Goal: Information Seeking & Learning: Learn about a topic

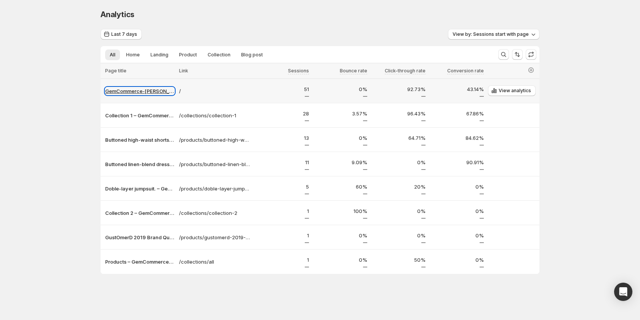
click at [128, 92] on p "GemCommerce-sandy-stg" at bounding box center [139, 91] width 69 height 8
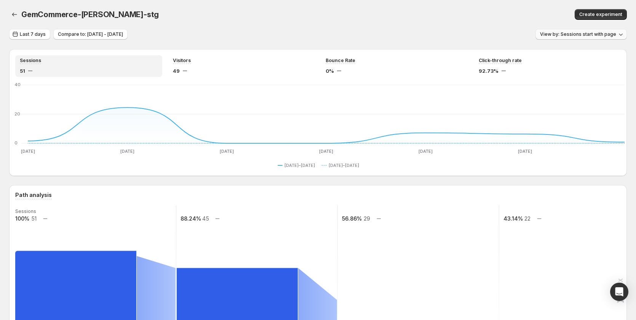
click at [578, 34] on span "View by: Sessions start with page" at bounding box center [578, 34] width 76 height 6
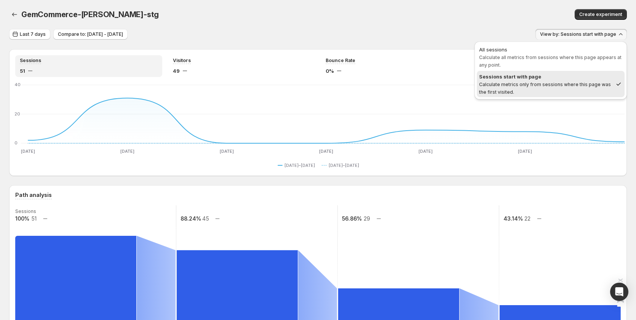
click at [396, 11] on div "Create experiment" at bounding box center [498, 14] width 257 height 11
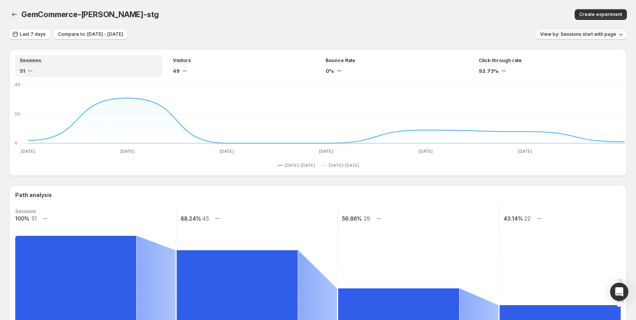
click at [560, 35] on span "View by: Sessions start with page" at bounding box center [578, 34] width 76 height 6
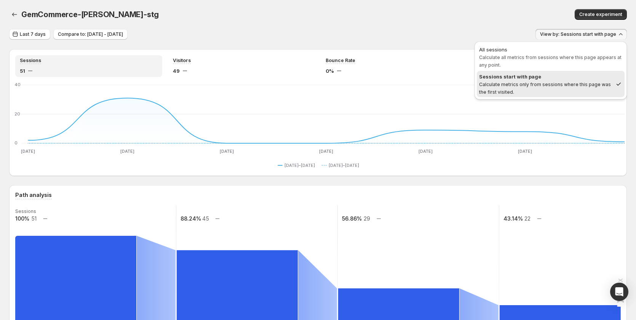
click at [332, 26] on div "GemCommerce-sandy-stg. This page is ready GemCommerce-sandy-stg Create experime…" at bounding box center [318, 14] width 618 height 29
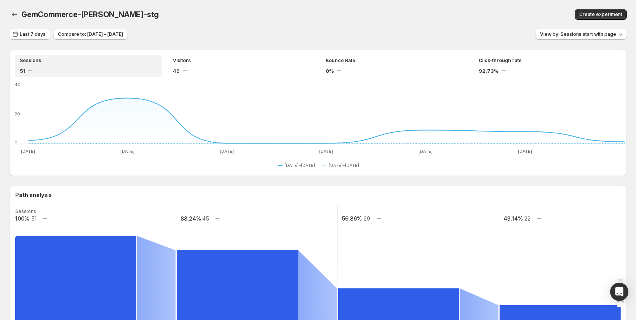
click at [17, 13] on icon "button" at bounding box center [15, 15] width 8 height 8
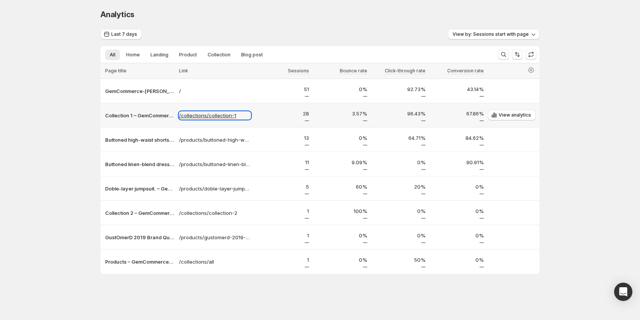
click at [179, 118] on p "/collections/collection-1" at bounding box center [215, 116] width 72 height 8
click at [138, 117] on p "Collection 1 – GemCommerce-[PERSON_NAME]-stg" at bounding box center [139, 116] width 69 height 8
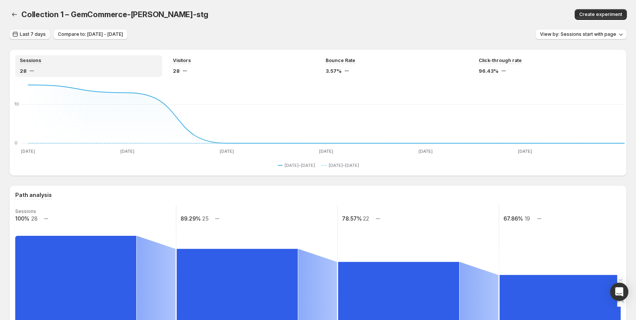
click at [41, 36] on span "Last 7 days" at bounding box center [33, 34] width 26 height 6
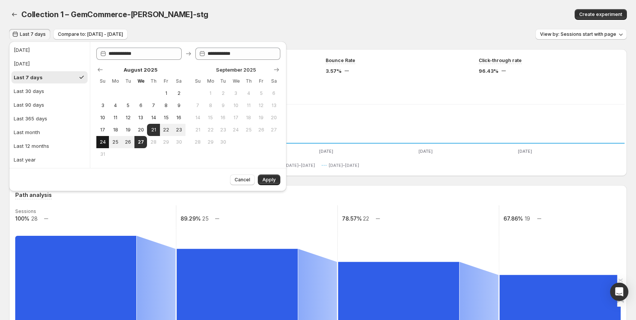
click at [103, 142] on span "24" at bounding box center [102, 142] width 6 height 6
type input "**********"
click at [141, 142] on span "27" at bounding box center [140, 142] width 6 height 6
type input "**********"
click at [268, 180] on span "Apply" at bounding box center [268, 180] width 13 height 6
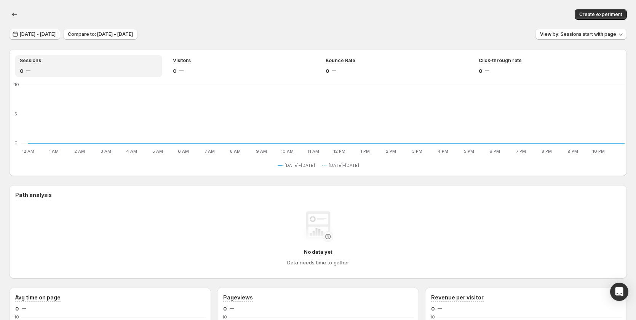
click at [39, 35] on span "Aug 24, 2025 - Aug 27, 2025" at bounding box center [38, 34] width 36 height 6
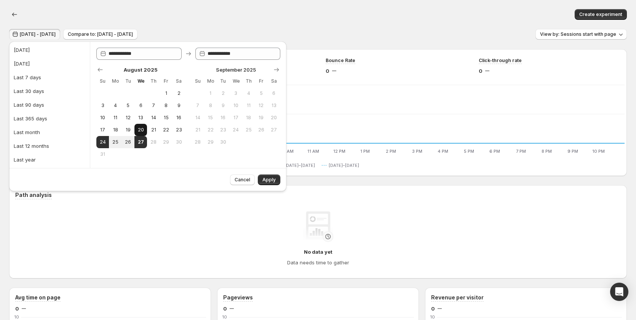
click at [145, 128] on button "20" at bounding box center [140, 130] width 13 height 12
type input "**********"
click at [177, 128] on span "23" at bounding box center [179, 130] width 6 height 6
type input "**********"
click at [267, 179] on span "Apply" at bounding box center [268, 180] width 13 height 6
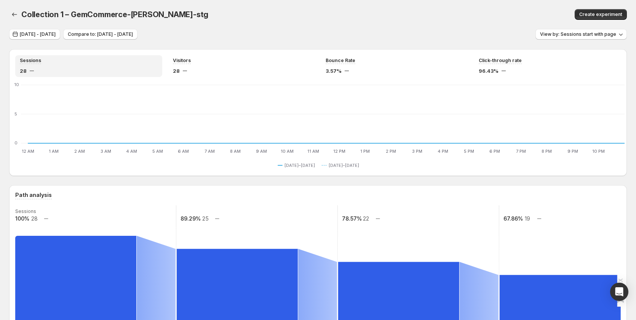
scroll to position [228, 0]
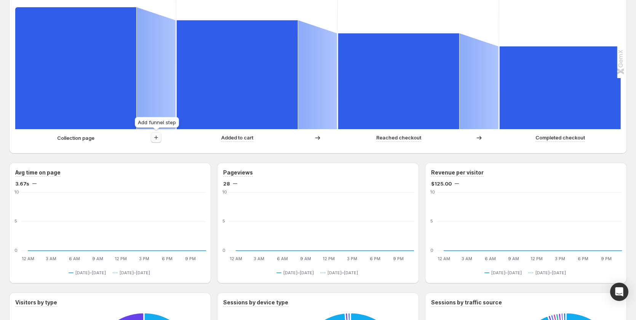
click at [159, 138] on icon "button" at bounding box center [156, 138] width 8 height 8
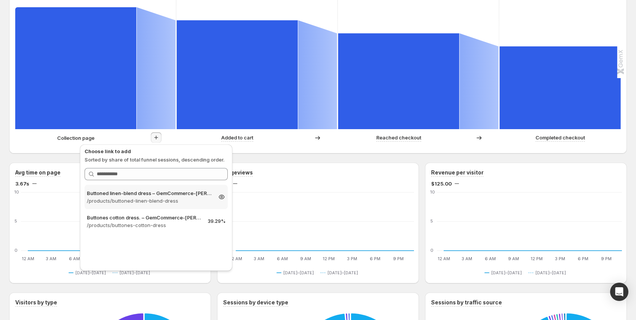
click at [160, 199] on p "/products/buttoned-linen-blend-dress" at bounding box center [149, 201] width 125 height 8
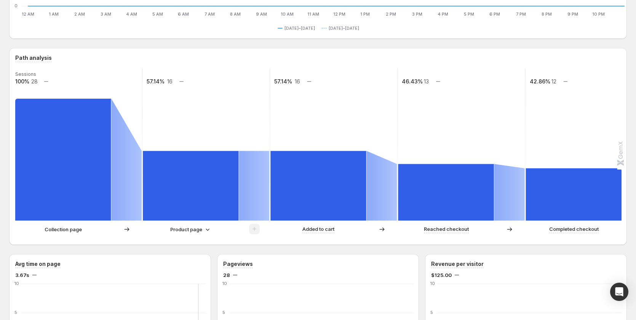
scroll to position [0, 0]
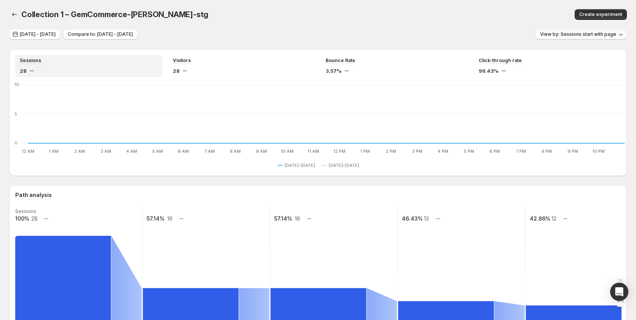
click at [568, 32] on span "View by: Sessions start with page" at bounding box center [578, 34] width 76 height 6
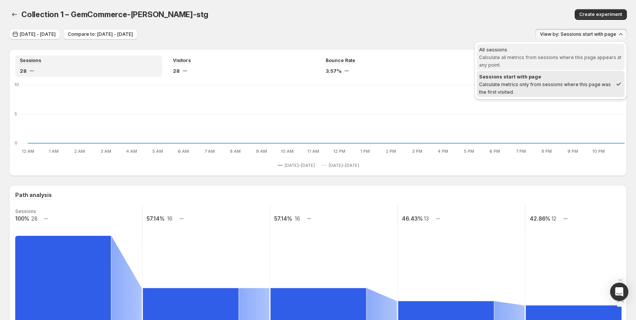
click at [535, 63] on span "All sessions Calculate all metrics from sessions where this page appears at any…" at bounding box center [550, 57] width 143 height 23
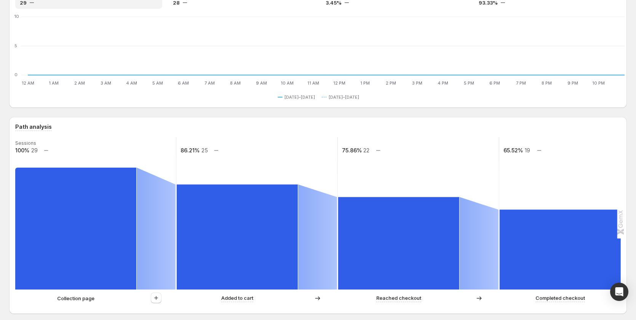
scroll to position [152, 0]
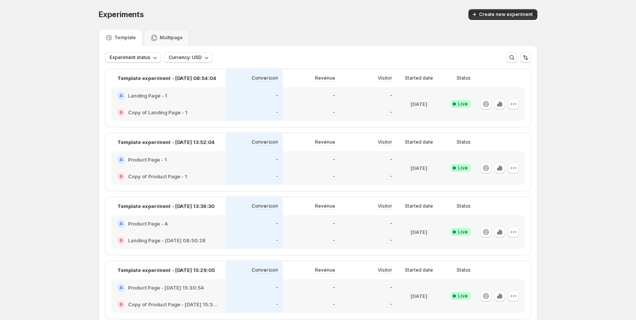
click at [206, 98] on div "A Landing Page - 1" at bounding box center [168, 96] width 102 height 8
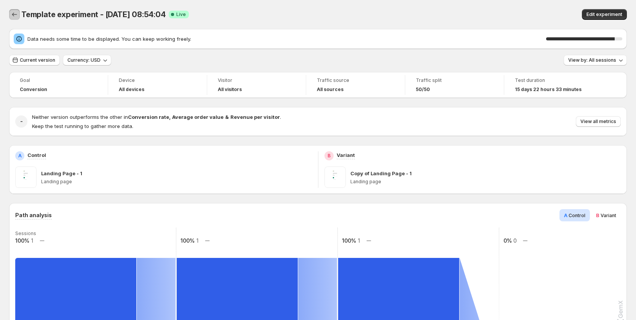
click at [16, 13] on icon "Back" at bounding box center [15, 15] width 8 height 8
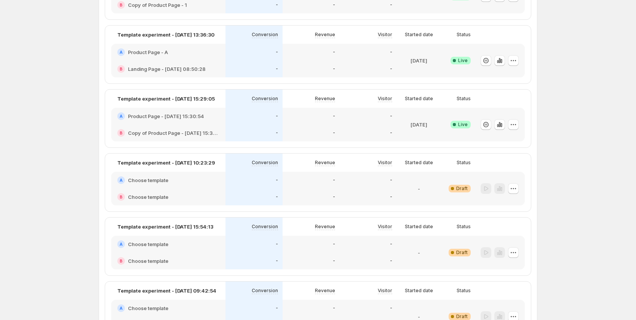
scroll to position [76, 0]
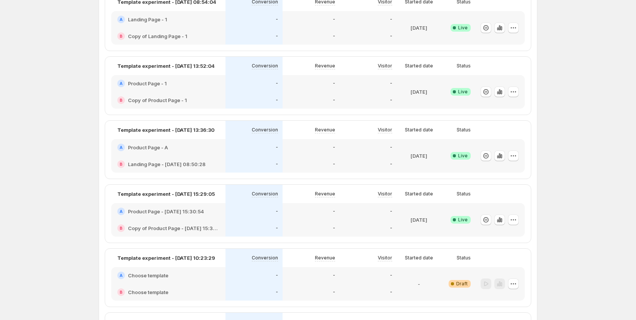
click at [212, 206] on div "A Product Page - Aug 18, 15:30:54" at bounding box center [168, 211] width 114 height 17
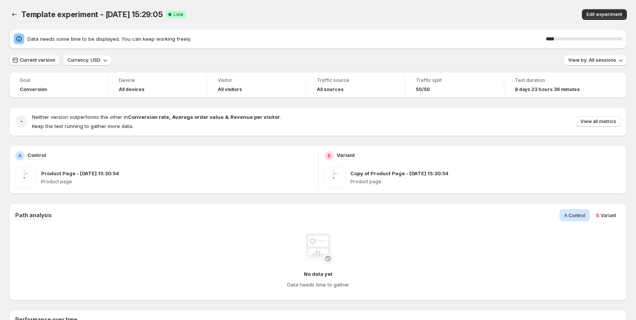
click at [42, 36] on span "Data needs some time to be displayed. You can keep working freely." at bounding box center [286, 39] width 519 height 8
click at [43, 59] on span "Current version" at bounding box center [37, 60] width 35 height 6
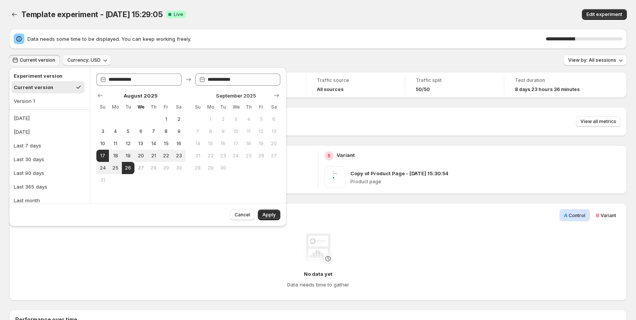
click at [255, 20] on div "Template experiment - Aug 18, 15:29:05. This page is ready Template experiment …" at bounding box center [318, 14] width 618 height 29
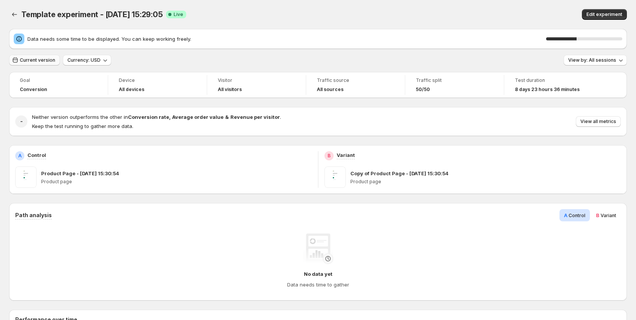
click at [38, 59] on span "Current version" at bounding box center [37, 60] width 35 height 6
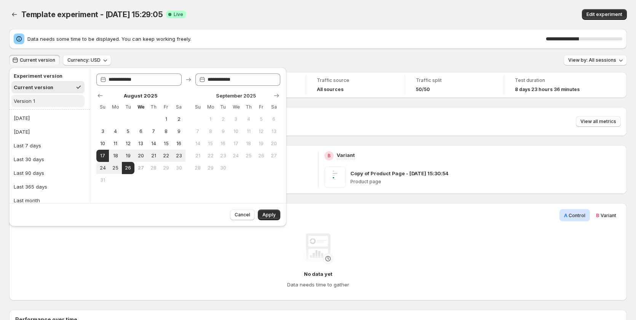
click at [42, 102] on button "Version 1" at bounding box center [47, 101] width 73 height 12
click at [41, 86] on div "Current version" at bounding box center [32, 87] width 37 height 8
click at [44, 105] on button "Version 1" at bounding box center [47, 101] width 73 height 12
click at [42, 88] on div "Current version" at bounding box center [32, 87] width 37 height 8
click at [38, 102] on button "Version 1" at bounding box center [47, 101] width 73 height 12
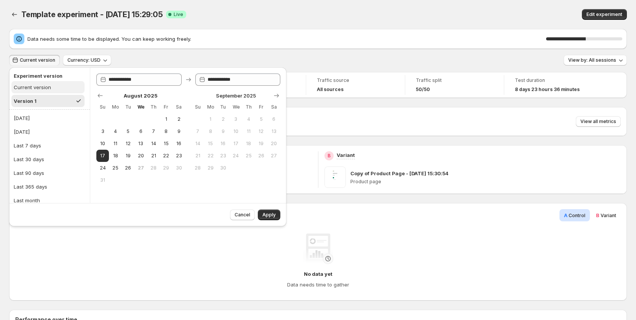
click at [41, 86] on div "Current version" at bounding box center [32, 87] width 37 height 8
type input "**********"
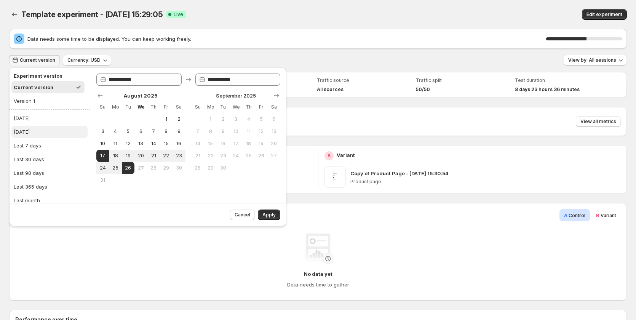
click at [30, 130] on div "[DATE]" at bounding box center [22, 132] width 16 height 8
type input "**********"
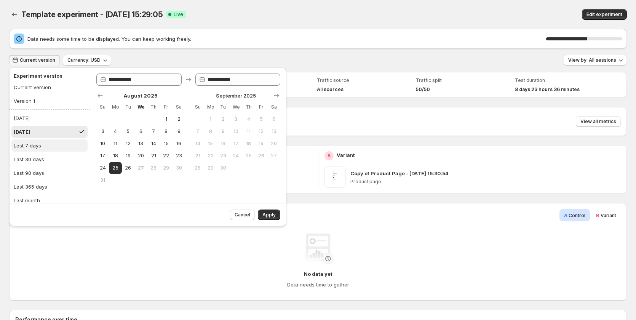
click at [37, 146] on div "Last 7 days" at bounding box center [27, 146] width 27 height 8
type input "**********"
click at [100, 145] on span "10" at bounding box center [102, 144] width 6 height 6
type input "**********"
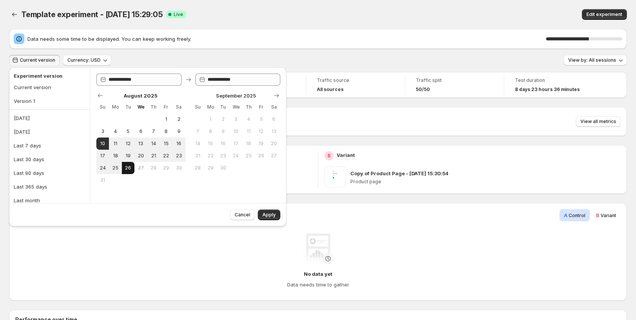
click at [130, 164] on button "26" at bounding box center [128, 168] width 13 height 12
type input "**********"
click at [265, 210] on button "Apply" at bounding box center [269, 214] width 22 height 11
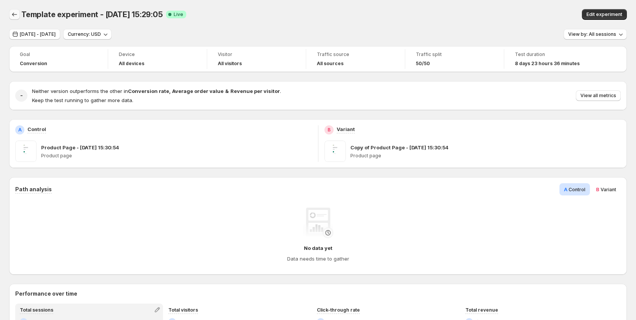
click at [14, 16] on icon "Back" at bounding box center [15, 15] width 8 height 8
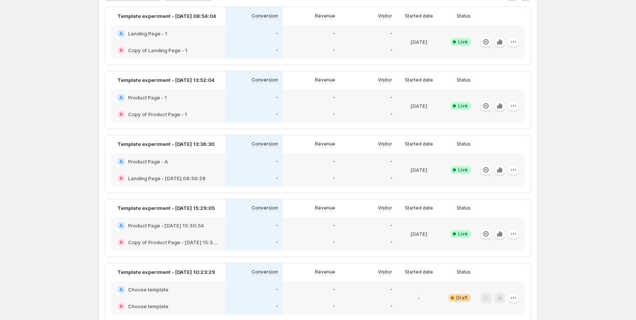
scroll to position [38, 0]
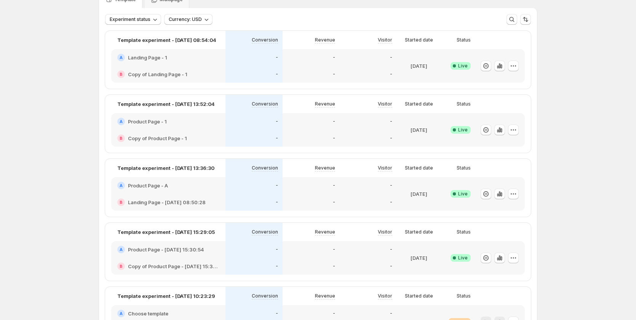
click at [235, 73] on div "-" at bounding box center [254, 74] width 48 height 8
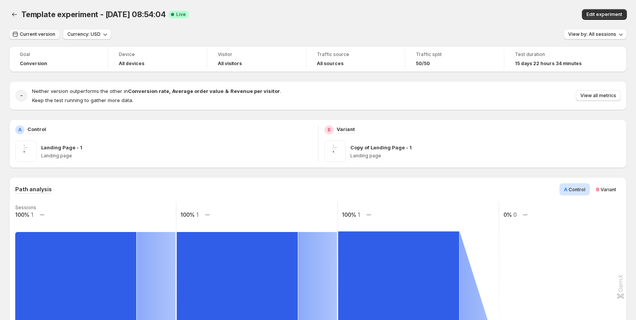
click at [37, 32] on span "Current version" at bounding box center [37, 34] width 35 height 6
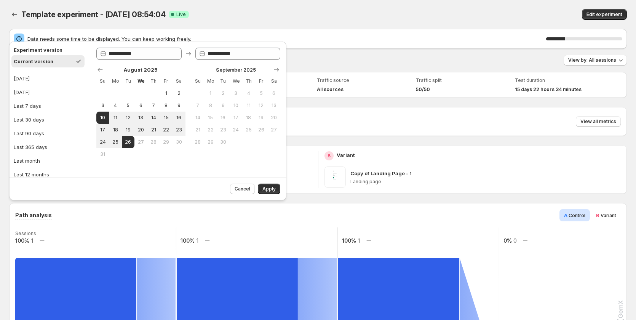
click at [223, 16] on div "Template experiment - Aug 11, 08:54:04 Success Complete Live" at bounding box center [200, 14] width 359 height 11
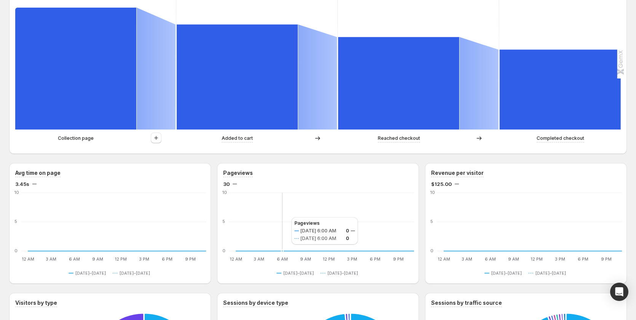
scroll to position [228, 0]
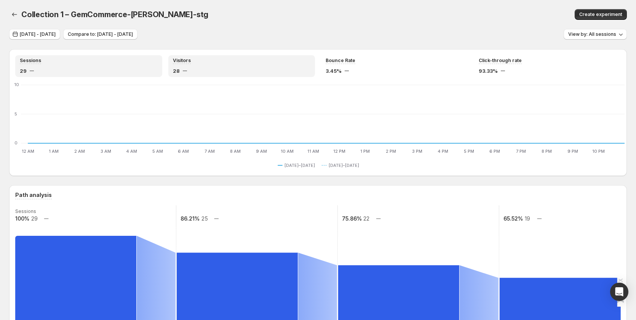
click at [219, 71] on div "28" at bounding box center [242, 71] width 138 height 8
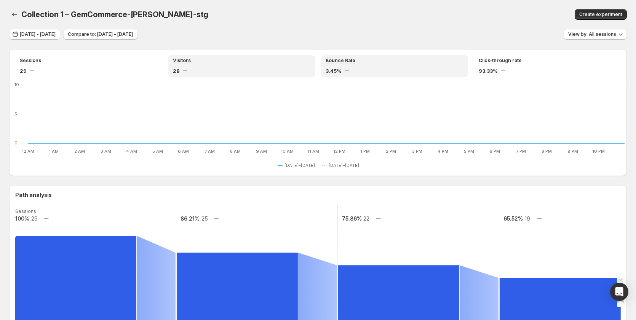
click at [362, 65] on div "Bounce Rate 3.45%" at bounding box center [395, 65] width 138 height 17
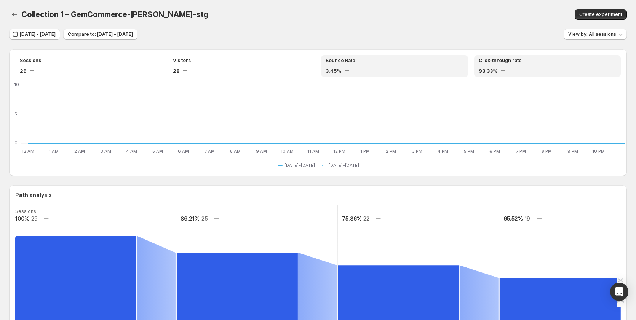
click at [528, 71] on div "93.33%" at bounding box center [548, 71] width 138 height 8
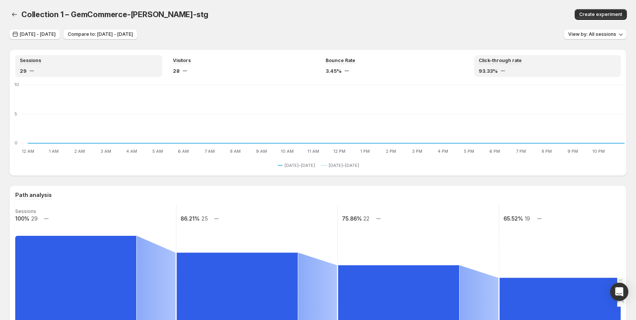
click at [148, 69] on div "29" at bounding box center [89, 71] width 138 height 8
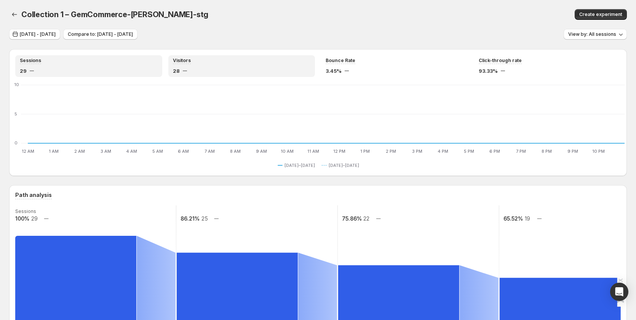
click at [247, 71] on div "28" at bounding box center [242, 71] width 138 height 8
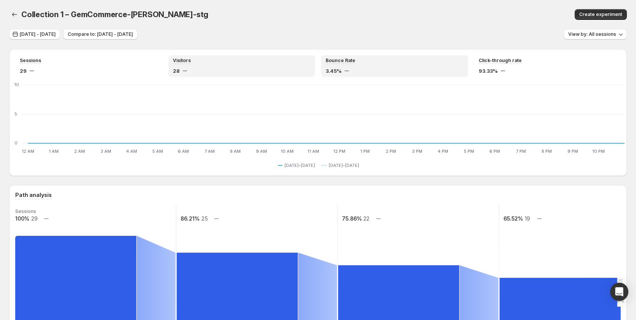
click at [403, 69] on div "3.45%" at bounding box center [395, 71] width 138 height 8
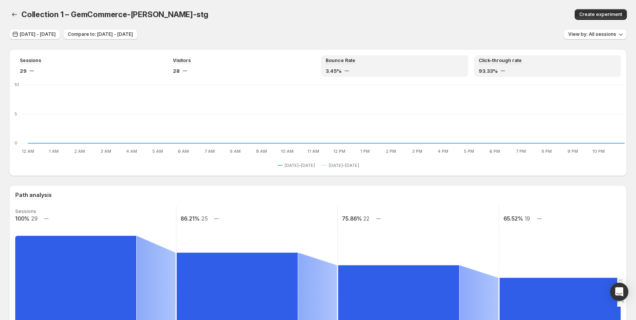
click at [498, 69] on span "93.33%" at bounding box center [488, 71] width 19 height 8
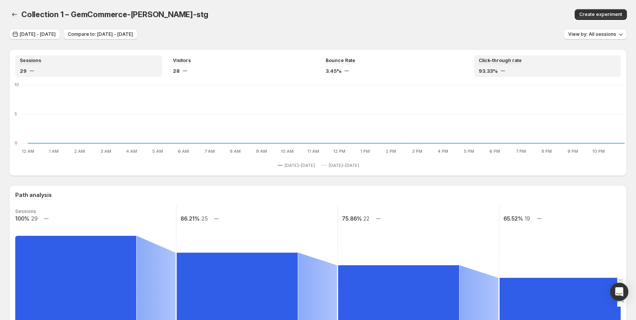
drag, startPoint x: 86, startPoint y: 65, endPoint x: 289, endPoint y: 65, distance: 202.9
click at [88, 65] on div "Sessions 29" at bounding box center [89, 65] width 138 height 17
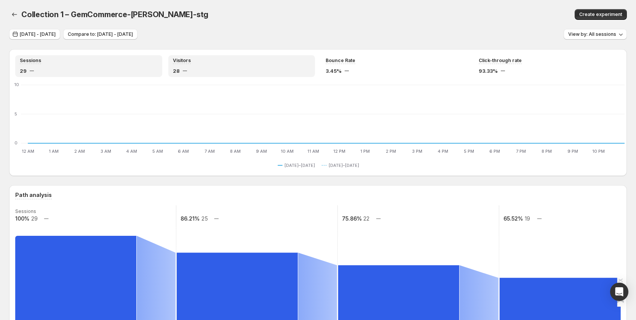
click at [337, 65] on div "Bounce Rate 3.45%" at bounding box center [395, 65] width 138 height 17
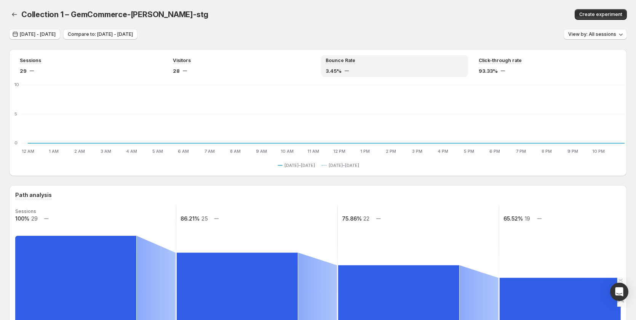
click at [480, 71] on div "Click-through rate 93.33%" at bounding box center [547, 66] width 147 height 22
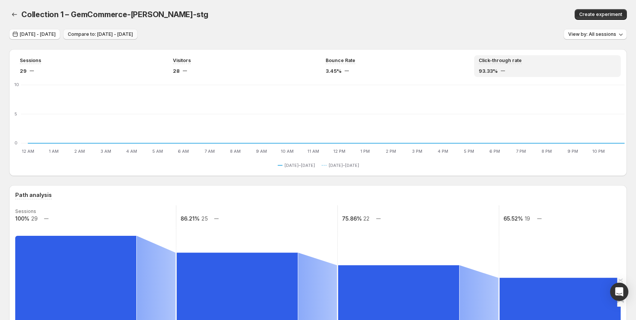
click at [127, 34] on span "Compare to: [DATE] - [DATE]" at bounding box center [100, 34] width 65 height 6
click at [56, 34] on span "[DATE] - [DATE]" at bounding box center [38, 34] width 36 height 6
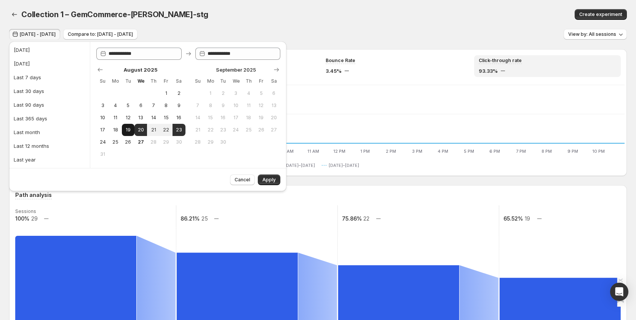
click at [131, 129] on span "19" at bounding box center [128, 130] width 6 height 6
type input "**********"
click at [167, 130] on span "22" at bounding box center [166, 130] width 6 height 6
type input "**********"
click at [269, 180] on span "Apply" at bounding box center [268, 180] width 13 height 6
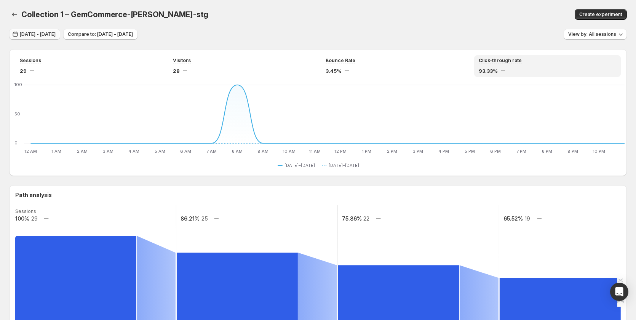
click at [56, 34] on span "Aug 19, 2025 - Aug 22, 2025" at bounding box center [38, 34] width 36 height 6
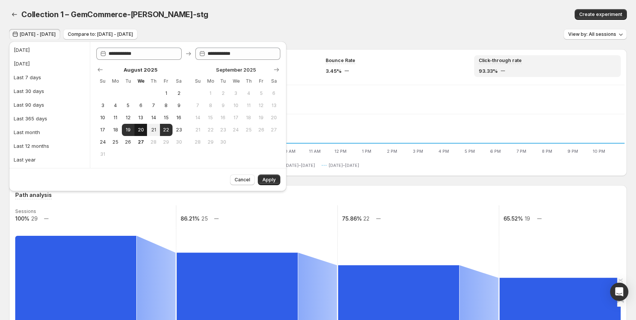
click at [135, 133] on button "20" at bounding box center [140, 130] width 13 height 12
type input "**********"
click at [165, 130] on span "22" at bounding box center [166, 130] width 6 height 6
type input "**********"
click at [276, 181] on button "Apply" at bounding box center [269, 179] width 22 height 11
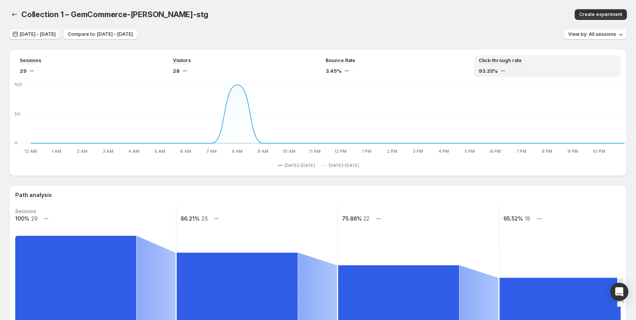
click at [56, 36] on span "Aug 20, 2025 - Aug 22, 2025" at bounding box center [38, 34] width 36 height 6
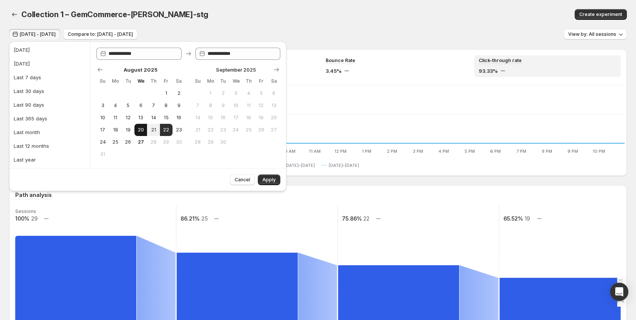
click at [136, 128] on button "20" at bounding box center [140, 130] width 13 height 12
drag, startPoint x: 175, startPoint y: 133, endPoint x: 212, endPoint y: 144, distance: 38.2
click at [176, 133] on button "23" at bounding box center [178, 130] width 13 height 12
type input "**********"
click at [270, 177] on span "Apply" at bounding box center [268, 180] width 13 height 6
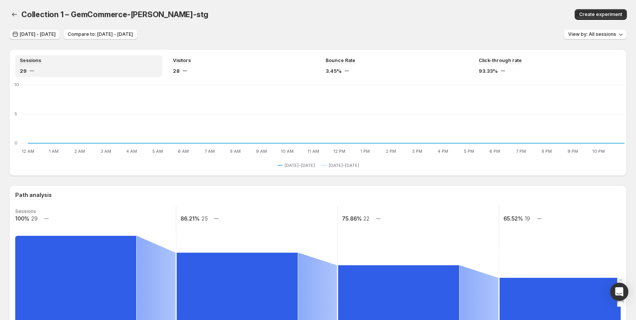
click at [56, 33] on span "[DATE] - [DATE]" at bounding box center [38, 34] width 36 height 6
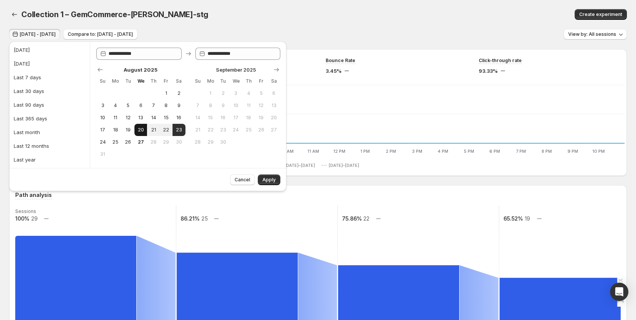
click at [137, 128] on span "20" at bounding box center [140, 130] width 6 height 6
click at [158, 131] on button "21" at bounding box center [153, 130] width 13 height 12
type input "**********"
click at [163, 130] on span "22" at bounding box center [166, 130] width 6 height 6
type input "**********"
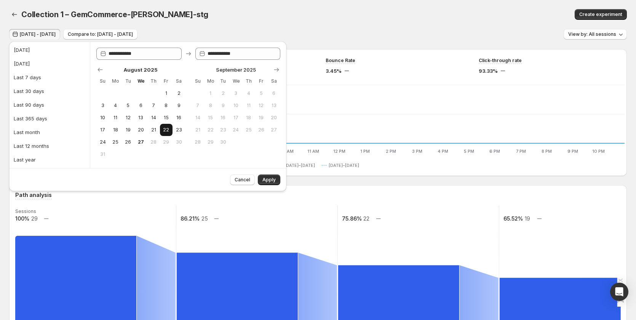
type input "**********"
click at [142, 128] on span "20" at bounding box center [140, 130] width 6 height 6
type input "**********"
click at [168, 128] on span "22" at bounding box center [166, 130] width 6 height 6
type input "**********"
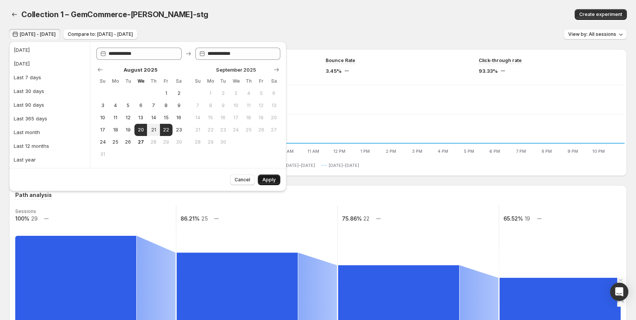
click at [266, 176] on button "Apply" at bounding box center [269, 179] width 22 height 11
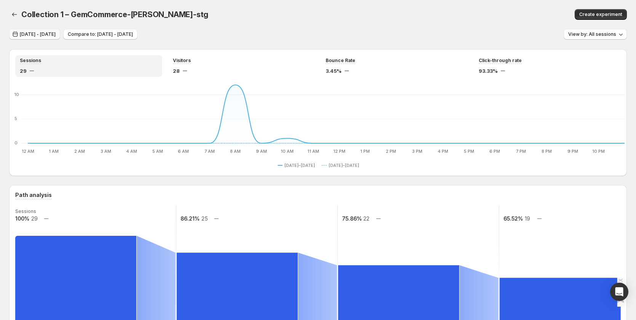
click at [51, 32] on span "[DATE] - [DATE]" at bounding box center [38, 34] width 36 height 6
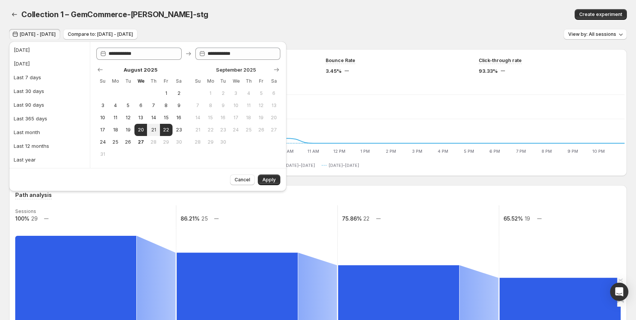
click at [51, 32] on span "[DATE] - [DATE]" at bounding box center [38, 34] width 36 height 6
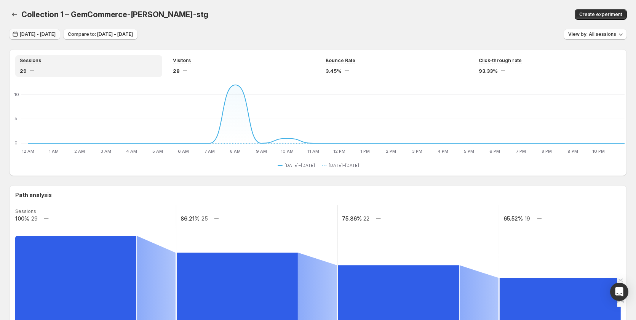
click at [56, 32] on span "[DATE] - [DATE]" at bounding box center [38, 34] width 36 height 6
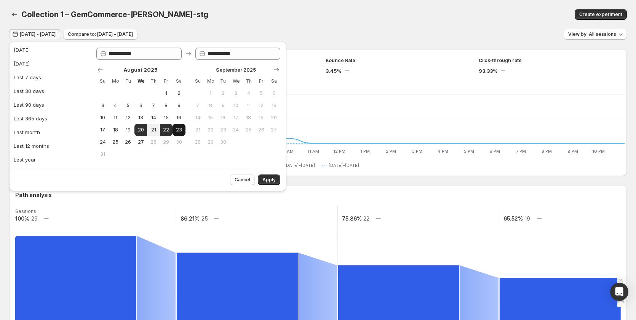
click at [183, 128] on button "23" at bounding box center [178, 130] width 13 height 12
type input "**********"
click at [142, 129] on span "20" at bounding box center [140, 130] width 6 height 6
type input "**********"
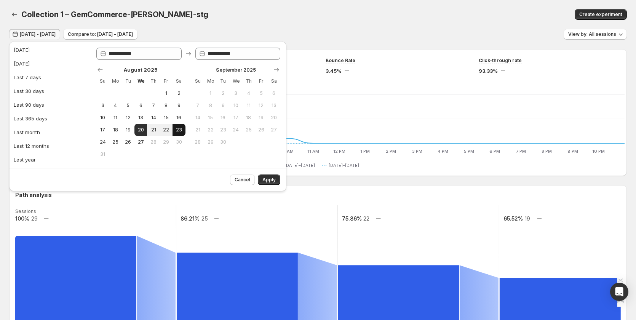
click at [177, 130] on span "23" at bounding box center [179, 130] width 6 height 6
type input "**********"
click at [269, 179] on span "Apply" at bounding box center [268, 180] width 13 height 6
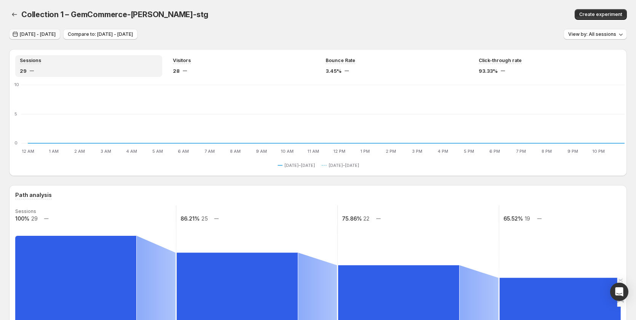
click at [56, 35] on span "Aug 20, 2025 - Aug 23, 2025" at bounding box center [38, 34] width 36 height 6
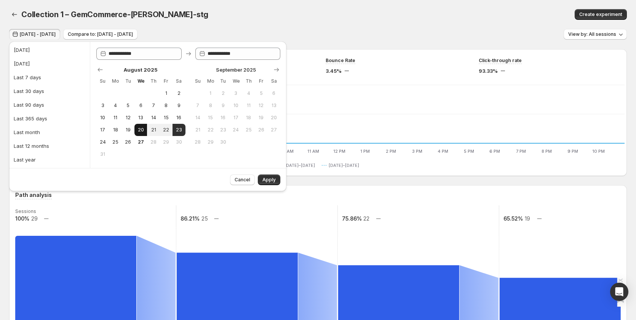
click at [143, 130] on span "20" at bounding box center [140, 130] width 6 height 6
click at [168, 130] on span "22" at bounding box center [166, 130] width 6 height 6
type input "**********"
click at [271, 180] on span "Apply" at bounding box center [268, 180] width 13 height 6
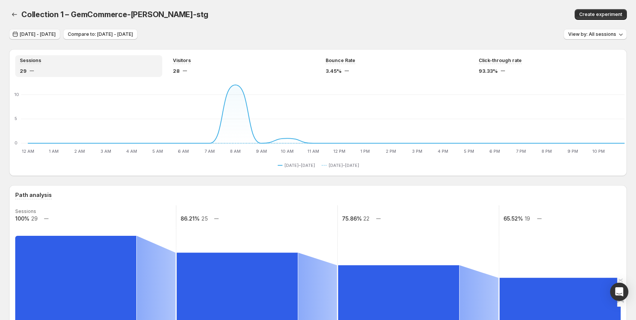
click at [56, 35] on span "Aug 20, 2025 - Aug 22, 2025" at bounding box center [38, 34] width 36 height 6
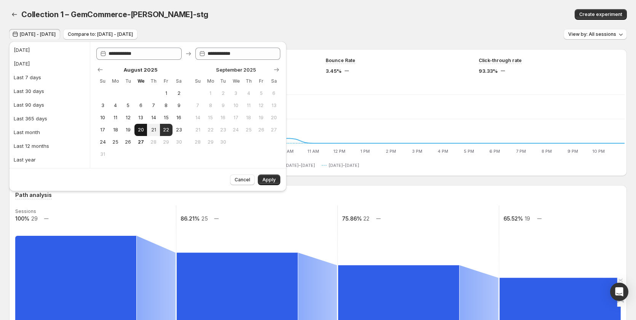
click at [141, 131] on span "20" at bounding box center [140, 130] width 6 height 6
click at [174, 130] on button "23" at bounding box center [178, 130] width 13 height 12
type input "**********"
click at [272, 182] on span "Apply" at bounding box center [268, 180] width 13 height 6
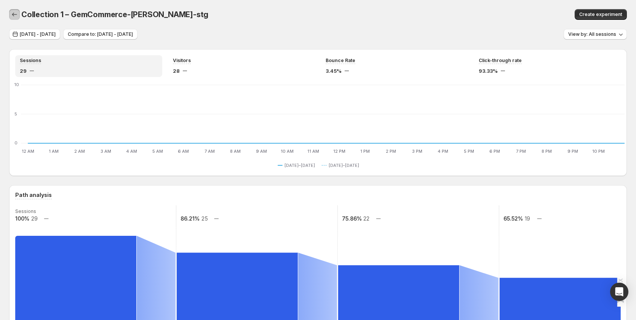
click at [13, 17] on icon "button" at bounding box center [15, 15] width 8 height 8
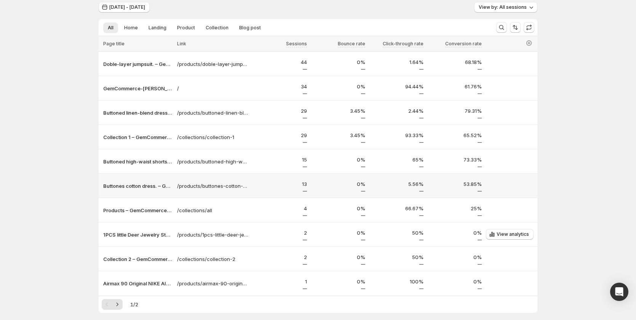
scroll to position [61, 0]
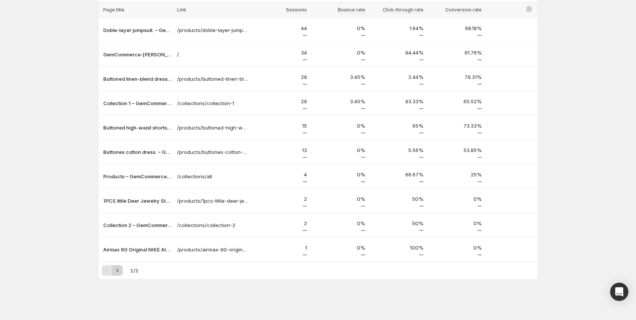
click at [117, 270] on icon "Next" at bounding box center [117, 271] width 8 height 8
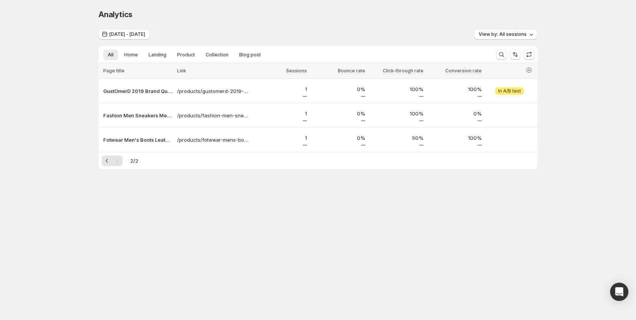
scroll to position [0, 0]
click at [107, 164] on icon "Previous" at bounding box center [109, 161] width 8 height 8
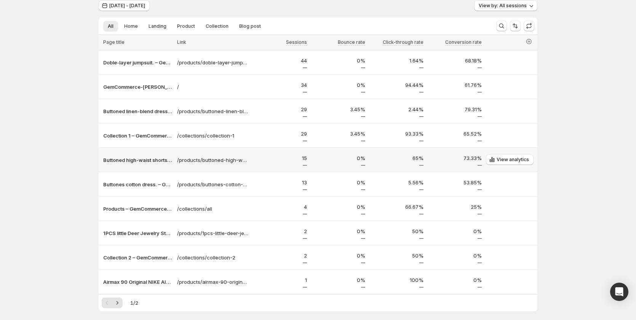
scroll to position [61, 0]
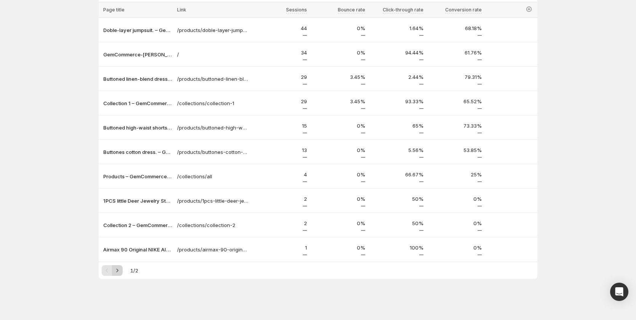
click at [123, 271] on button "Next" at bounding box center [117, 270] width 11 height 11
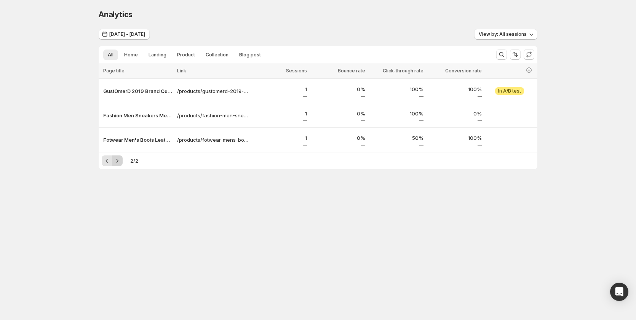
scroll to position [0, 0]
click at [110, 162] on icon "Previous" at bounding box center [109, 161] width 8 height 8
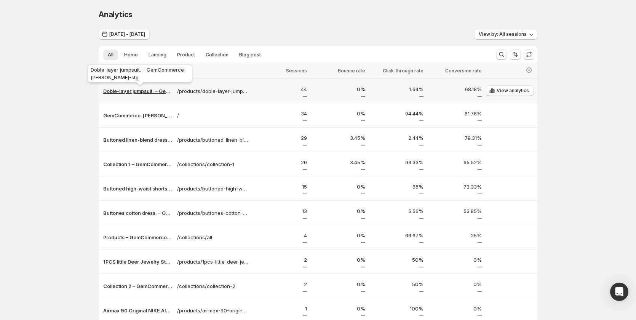
click at [139, 91] on p "Doble-layer jumpsuit. – GemCommerce-sandy-stg" at bounding box center [137, 91] width 69 height 8
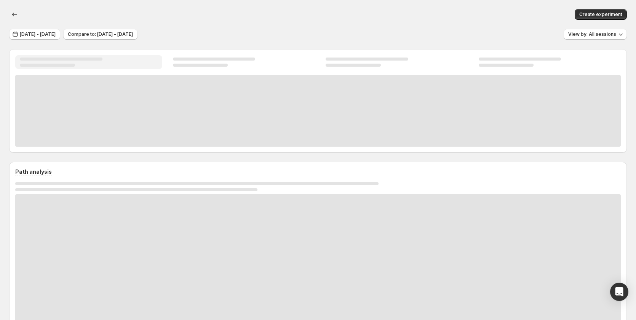
click at [147, 91] on div at bounding box center [317, 111] width 605 height 72
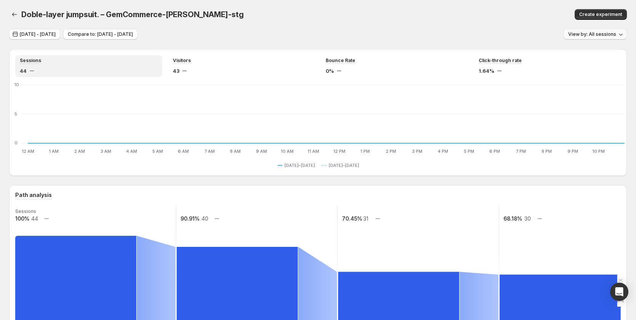
click at [589, 33] on span "View by: All sessions" at bounding box center [592, 34] width 48 height 6
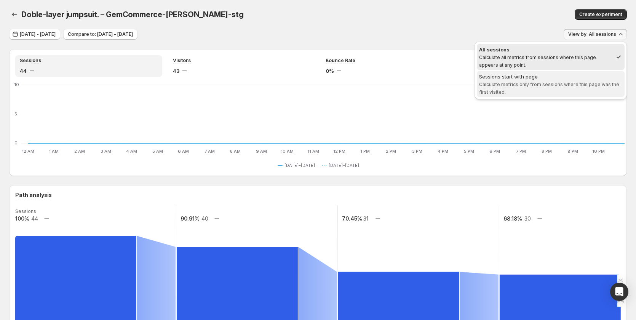
click at [546, 83] on span "Calculate metrics only from sessions where this page was the first visited." at bounding box center [549, 87] width 140 height 13
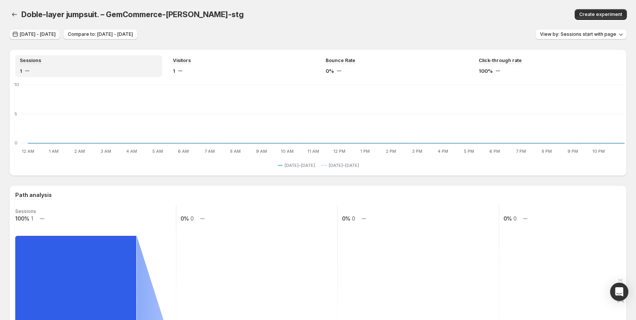
click at [46, 36] on span "Aug 20, 2025 - Aug 23, 2025" at bounding box center [38, 34] width 36 height 6
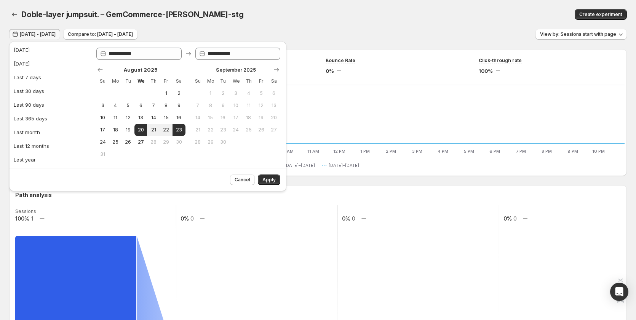
click at [262, 13] on div "Doble-layer jumpsuit. – GemCommerce-sandy-stg" at bounding box center [213, 14] width 385 height 11
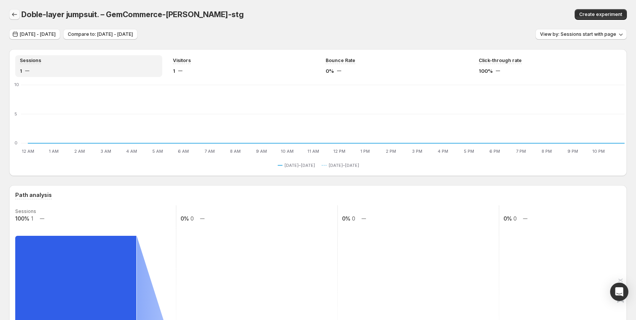
click at [14, 15] on icon "button" at bounding box center [15, 15] width 8 height 8
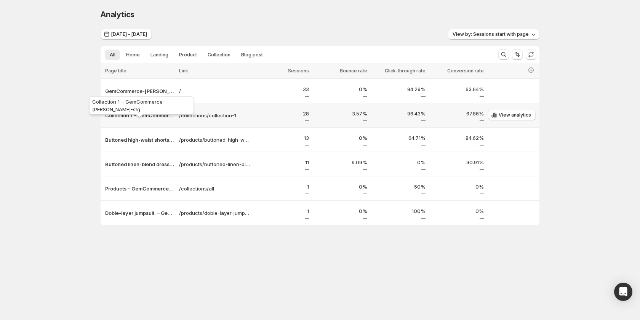
click at [132, 117] on p "Collection 1 – GemCommerce-sandy-stg" at bounding box center [139, 116] width 69 height 8
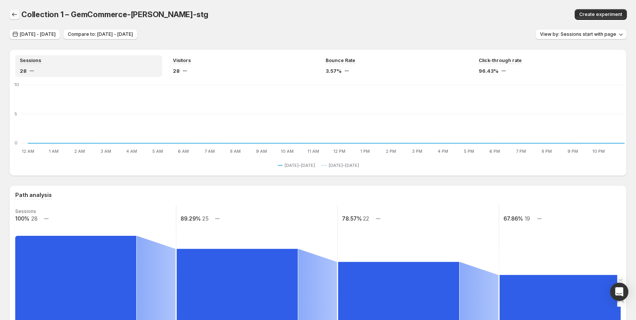
click at [12, 14] on icon "button" at bounding box center [15, 15] width 8 height 8
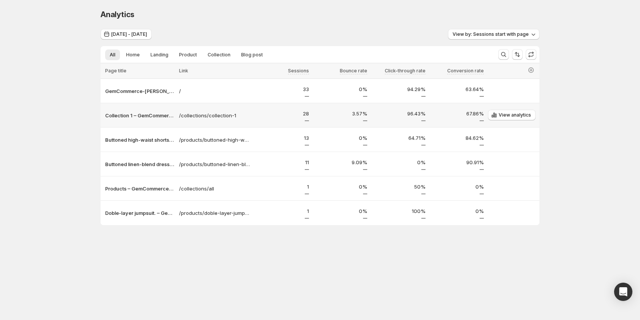
click at [155, 120] on div "Collection 1 – GemCommerce-sandy-stg" at bounding box center [139, 115] width 76 height 12
click at [153, 113] on p "Collection 1 – GemCommerce-sandy-stg" at bounding box center [139, 116] width 69 height 8
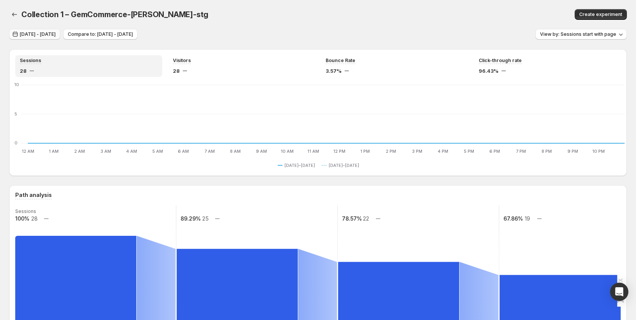
click at [56, 32] on span "Aug 20, 2025 - Aug 23, 2025" at bounding box center [38, 34] width 36 height 6
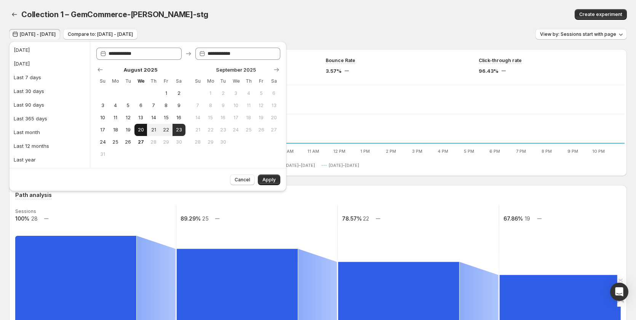
click at [139, 130] on span "20" at bounding box center [140, 130] width 6 height 6
click at [170, 128] on button "22" at bounding box center [166, 130] width 13 height 12
type input "**********"
click at [264, 177] on button "Apply" at bounding box center [269, 179] width 22 height 11
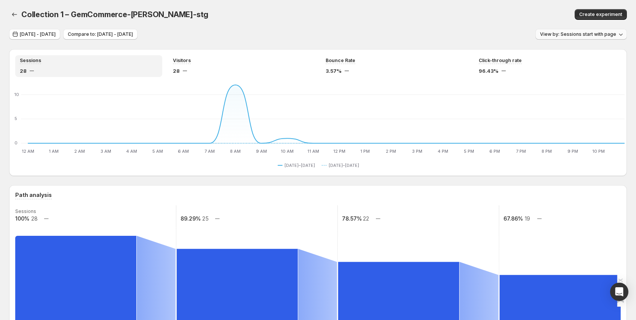
click at [556, 35] on span "View by: Sessions start with page" at bounding box center [578, 34] width 76 height 6
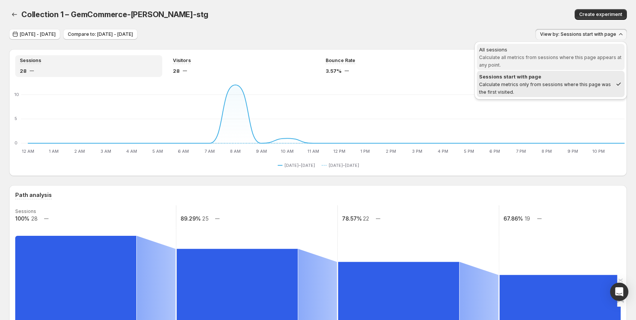
click at [548, 60] on span "Calculate all metrics from sessions where this page appears at any point." at bounding box center [550, 60] width 142 height 13
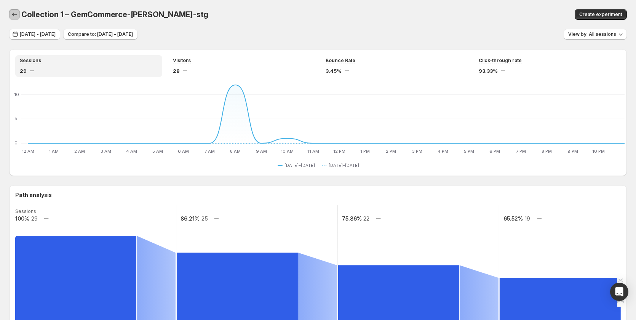
click at [13, 11] on icon "button" at bounding box center [15, 15] width 8 height 8
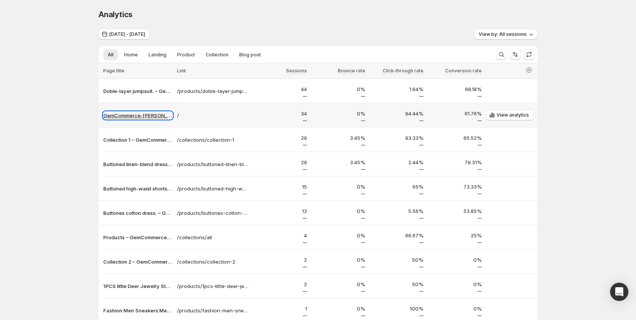
click at [159, 117] on p "GemCommerce-sandy-stg" at bounding box center [137, 116] width 69 height 8
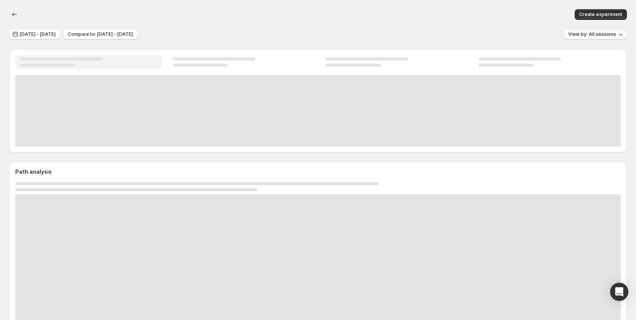
click at [584, 35] on span "View by: All sessions" at bounding box center [592, 34] width 48 height 6
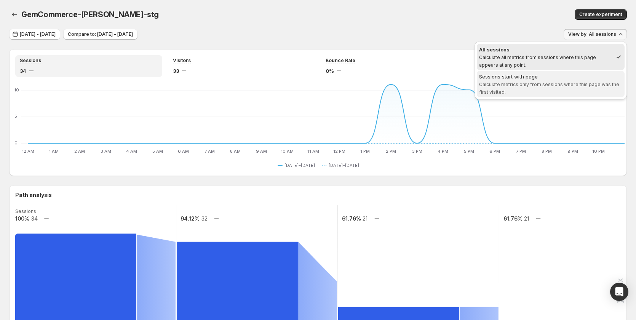
click at [549, 88] on span "Sessions start with page Calculate metrics only from sessions where this page w…" at bounding box center [550, 84] width 143 height 23
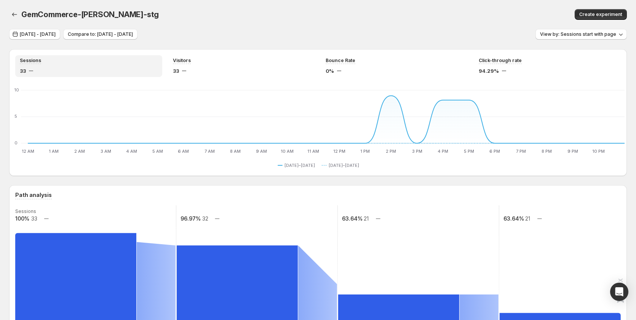
click at [375, 18] on div "Create experiment" at bounding box center [498, 14] width 257 height 11
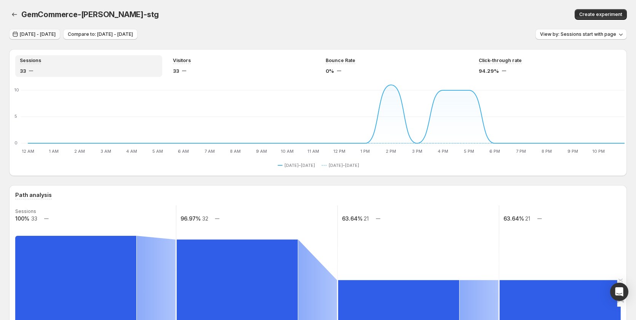
click at [41, 33] on span "Aug 20, 2025 - Aug 22, 2025" at bounding box center [38, 34] width 36 height 6
click at [48, 31] on button "Aug 20, 2025 - Aug 22, 2025" at bounding box center [34, 34] width 51 height 11
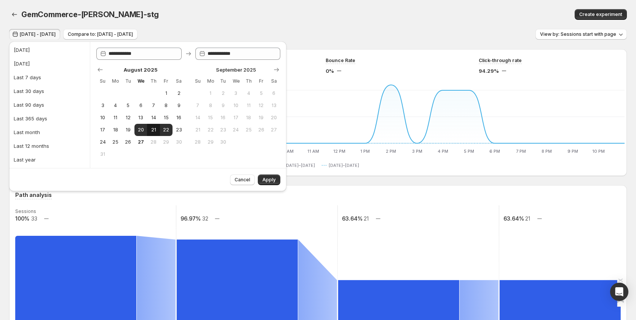
click at [150, 128] on span "21" at bounding box center [153, 130] width 6 height 6
type input "**********"
click at [141, 143] on span "27" at bounding box center [140, 142] width 6 height 6
type input "**********"
click at [270, 179] on span "Apply" at bounding box center [268, 180] width 13 height 6
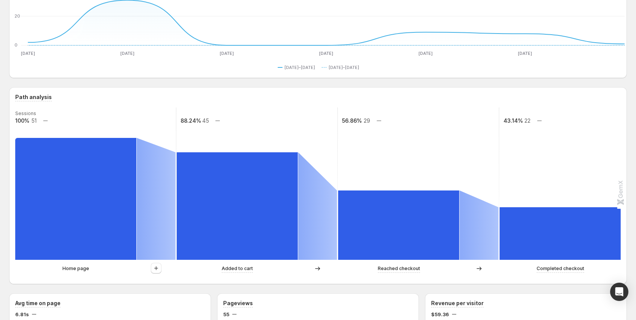
scroll to position [114, 0]
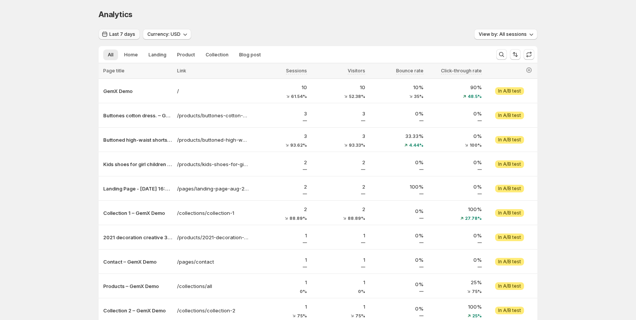
click at [124, 34] on span "Last 7 days" at bounding box center [122, 34] width 26 height 6
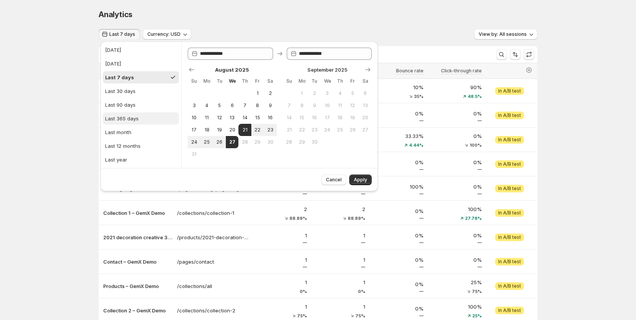
click at [137, 118] on div "Last 365 days" at bounding box center [122, 119] width 34 height 8
type input "**********"
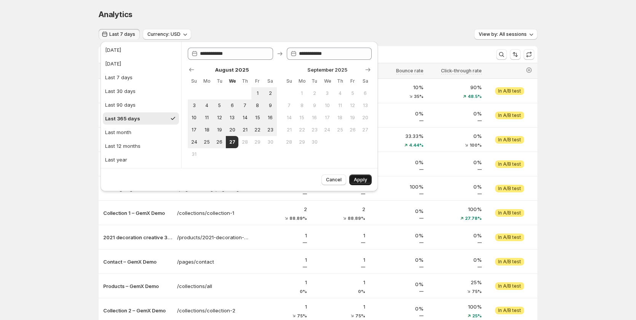
click at [362, 178] on span "Apply" at bounding box center [360, 180] width 13 height 6
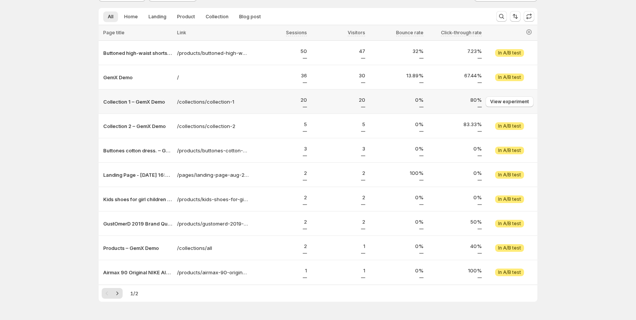
scroll to position [61, 0]
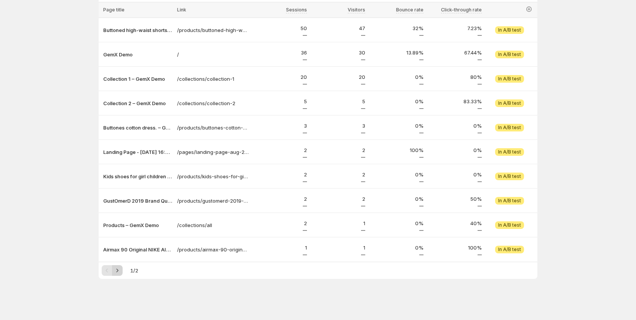
click at [119, 268] on icon "Next" at bounding box center [117, 271] width 8 height 8
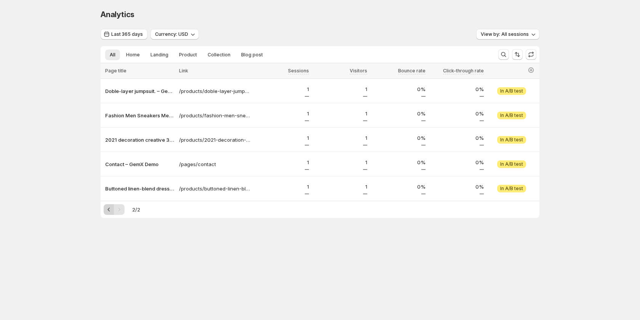
click at [109, 213] on button "Previous" at bounding box center [109, 209] width 11 height 11
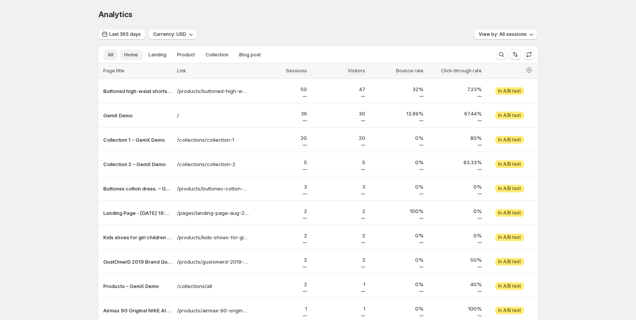
click at [138, 54] on span "Home" at bounding box center [131, 55] width 14 height 6
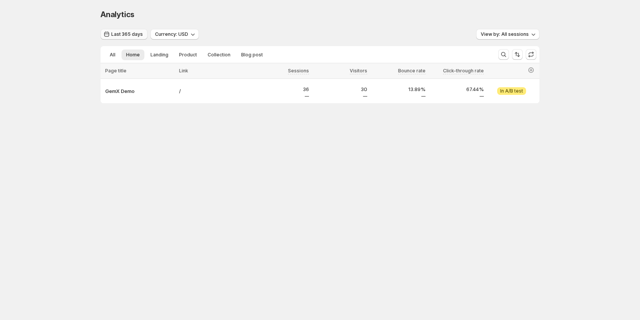
click at [130, 38] on button "Last 365 days" at bounding box center [124, 34] width 47 height 11
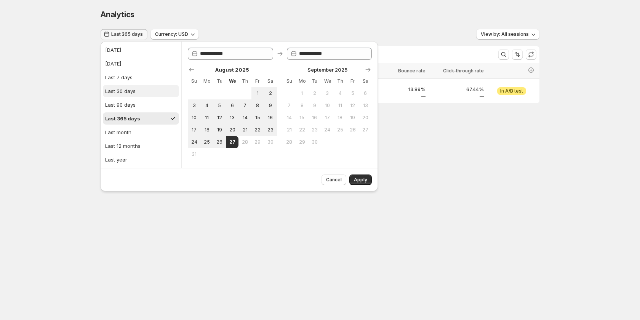
click at [127, 90] on div "Last 30 days" at bounding box center [120, 91] width 30 height 8
type input "**********"
click at [367, 176] on button "Apply" at bounding box center [360, 179] width 22 height 11
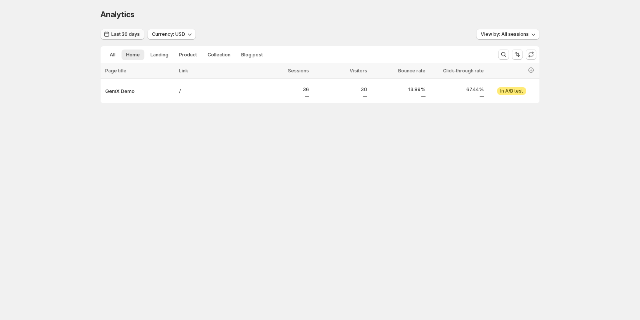
click at [136, 34] on span "Last 30 days" at bounding box center [125, 34] width 29 height 6
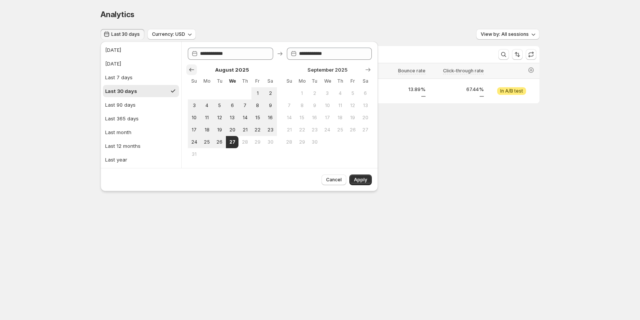
click at [192, 69] on icon "Show previous month, July 2025" at bounding box center [192, 70] width 8 height 8
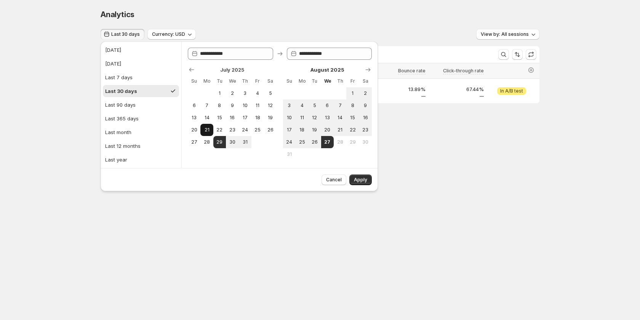
click at [203, 124] on button "21" at bounding box center [206, 130] width 13 height 12
type input "**********"
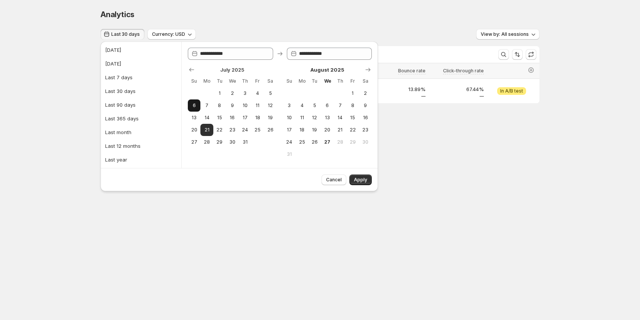
click at [196, 103] on span "6" at bounding box center [194, 105] width 6 height 6
type input "**********"
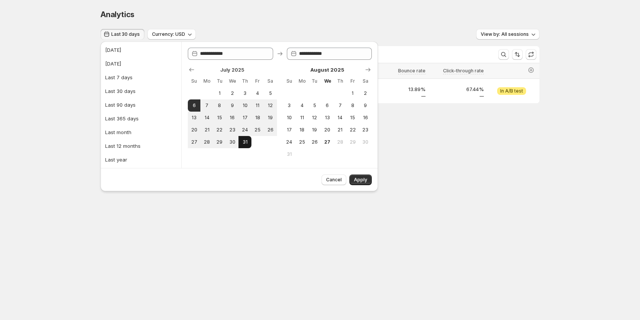
drag, startPoint x: 243, startPoint y: 141, endPoint x: 304, endPoint y: 150, distance: 61.3
click at [244, 141] on span "31" at bounding box center [244, 142] width 6 height 6
type input "**********"
click at [362, 177] on button "Apply" at bounding box center [360, 179] width 22 height 11
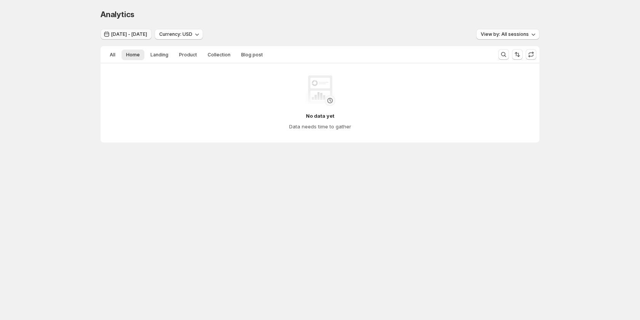
click at [147, 36] on span "Jul 06, 2025 - Jul 31, 2025" at bounding box center [129, 34] width 36 height 6
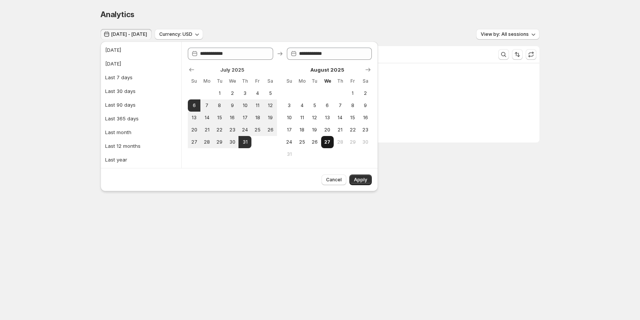
click at [331, 142] on button "27" at bounding box center [327, 142] width 13 height 12
type input "**********"
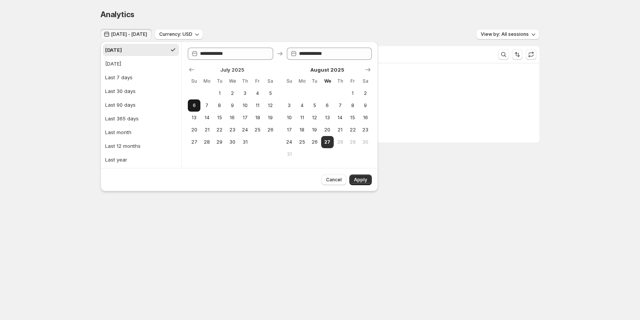
click at [193, 105] on span "6" at bounding box center [194, 105] width 6 height 6
type input "**********"
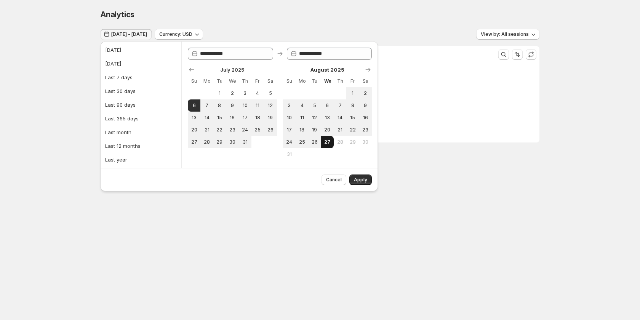
click at [325, 138] on button "27" at bounding box center [327, 142] width 13 height 12
type input "**********"
click at [364, 178] on span "Apply" at bounding box center [360, 180] width 13 height 6
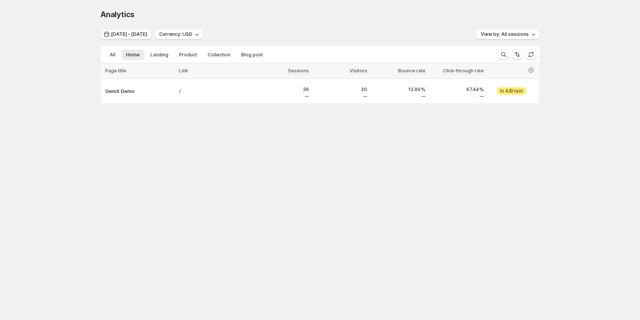
click at [147, 35] on span "Jul 06, 2025 - Aug 27, 2025" at bounding box center [129, 34] width 36 height 6
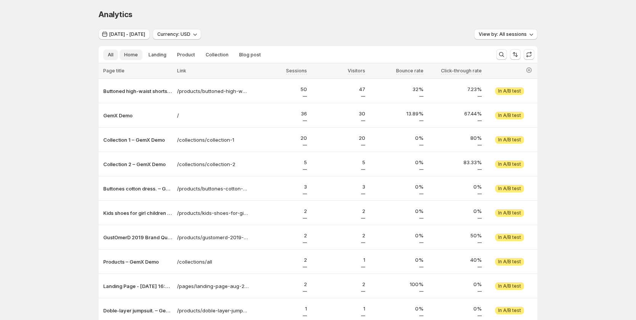
click at [131, 51] on button "Home" at bounding box center [131, 54] width 23 height 11
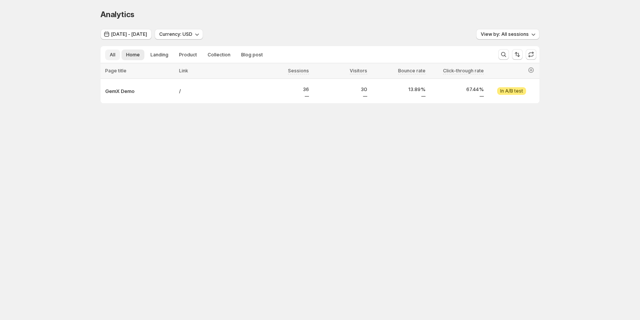
click at [117, 53] on button "All" at bounding box center [112, 54] width 15 height 11
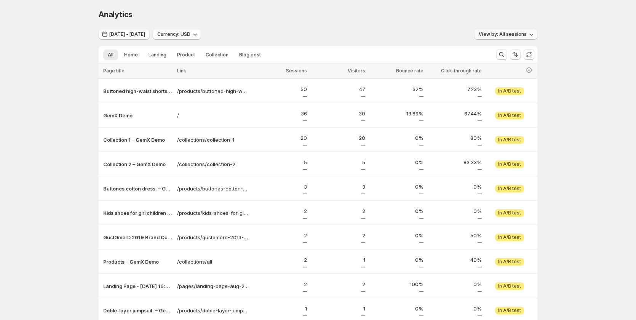
click at [490, 31] on button "View by: All sessions" at bounding box center [505, 34] width 63 height 11
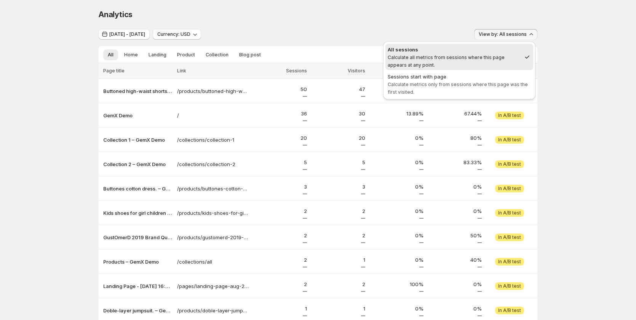
click at [434, 63] on span "All sessions Calculate all metrics from sessions where this page appears at any…" at bounding box center [454, 57] width 133 height 23
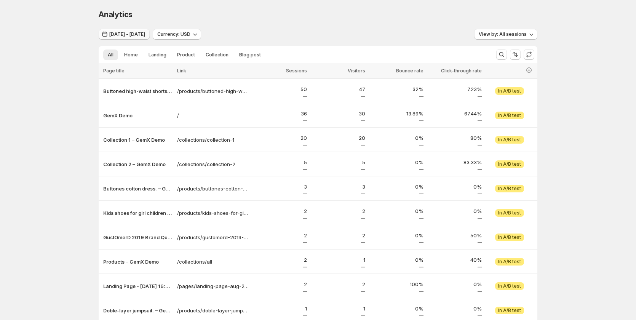
click at [126, 38] on button "Jul 06, 2025 - Aug 27, 2025" at bounding box center [124, 34] width 51 height 11
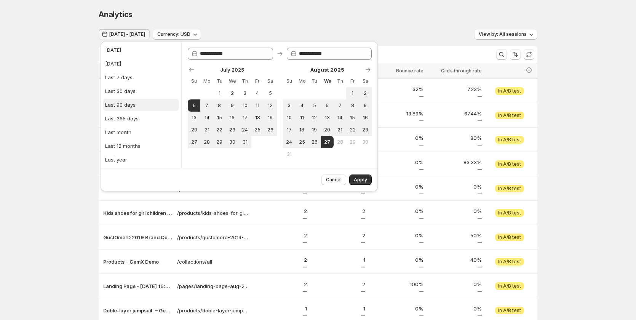
click at [144, 102] on button "Last 90 days" at bounding box center [141, 105] width 76 height 12
type input "**********"
click at [370, 181] on button "Apply" at bounding box center [360, 179] width 22 height 11
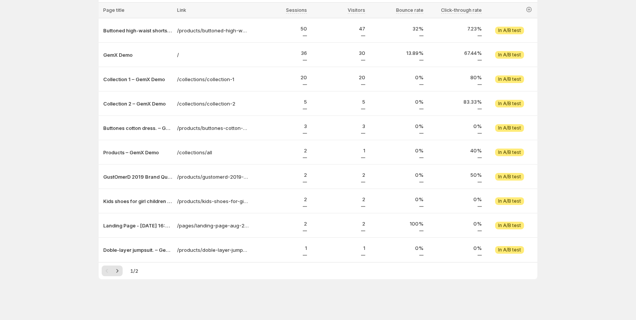
scroll to position [61, 0]
click at [123, 268] on button "Next" at bounding box center [117, 270] width 11 height 11
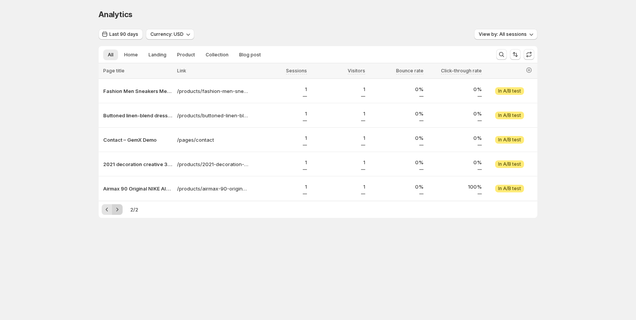
scroll to position [0, 0]
click at [110, 206] on icon "Previous" at bounding box center [109, 210] width 8 height 8
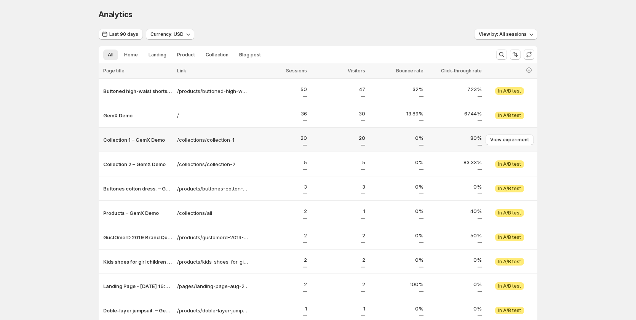
scroll to position [61, 0]
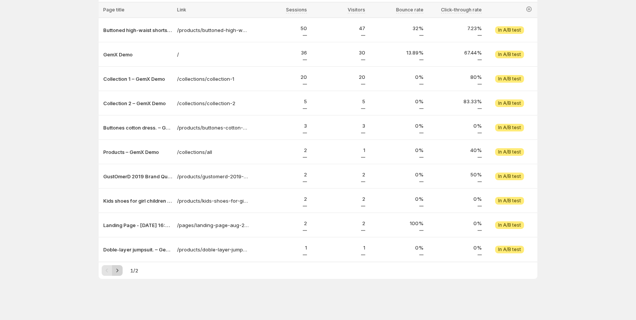
click at [118, 271] on icon "Next" at bounding box center [118, 269] width 2 height 3
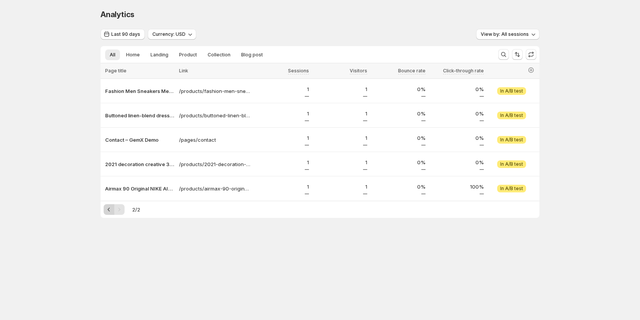
click at [109, 208] on icon "Previous" at bounding box center [109, 210] width 8 height 8
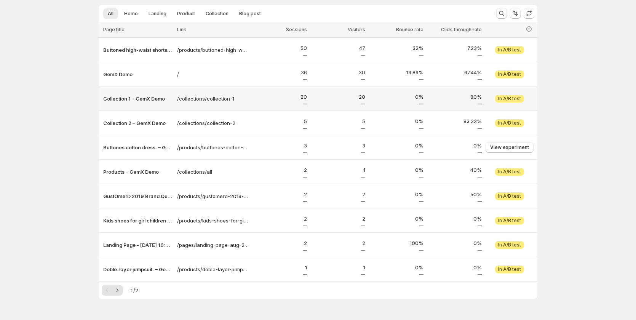
scroll to position [61, 0]
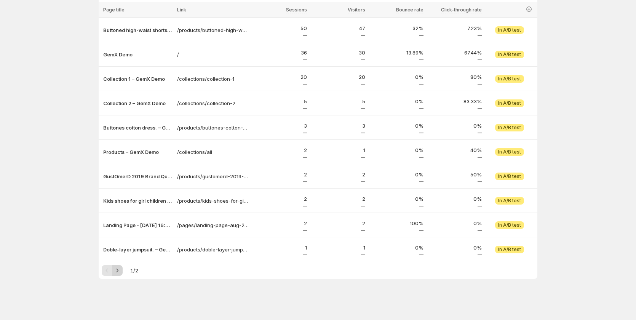
click at [123, 267] on button "Next" at bounding box center [117, 270] width 11 height 11
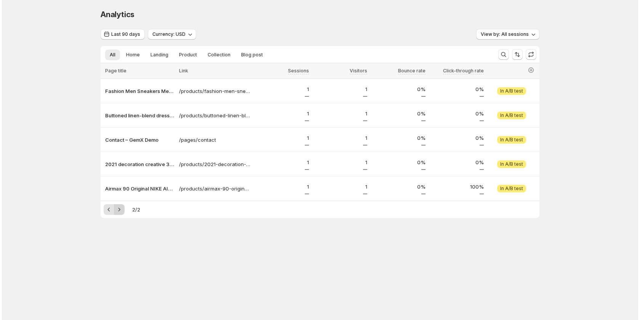
scroll to position [0, 0]
click at [127, 35] on span "Last 90 days" at bounding box center [125, 34] width 29 height 6
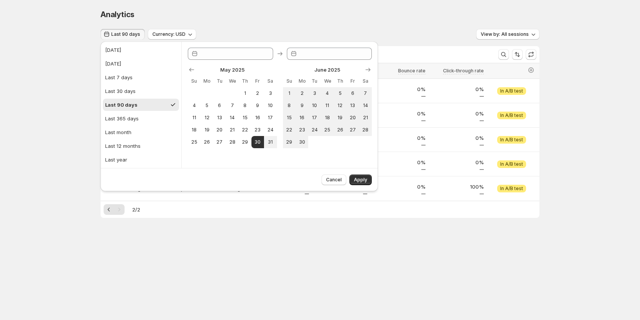
type input "**********"
click at [123, 51] on button "Today" at bounding box center [141, 50] width 76 height 12
type input "**********"
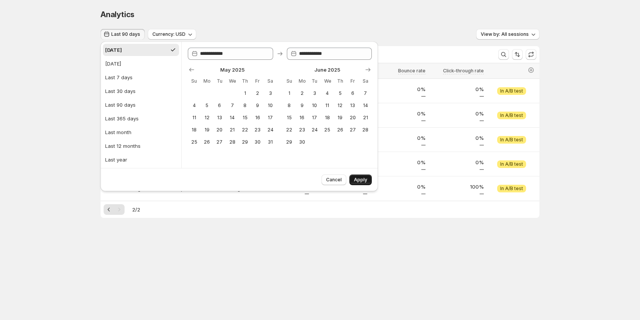
click at [365, 180] on span "Apply" at bounding box center [360, 180] width 13 height 6
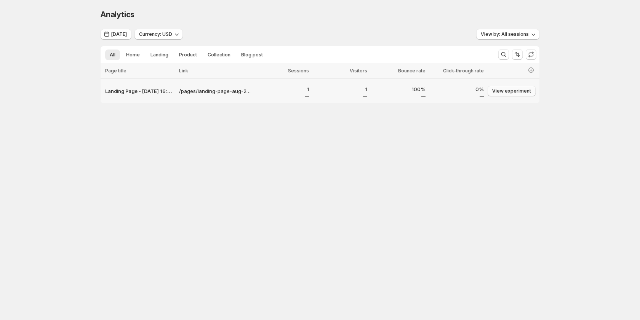
click at [496, 93] on span "View experiment" at bounding box center [511, 91] width 39 height 6
